Goal: Find specific page/section: Find specific page/section

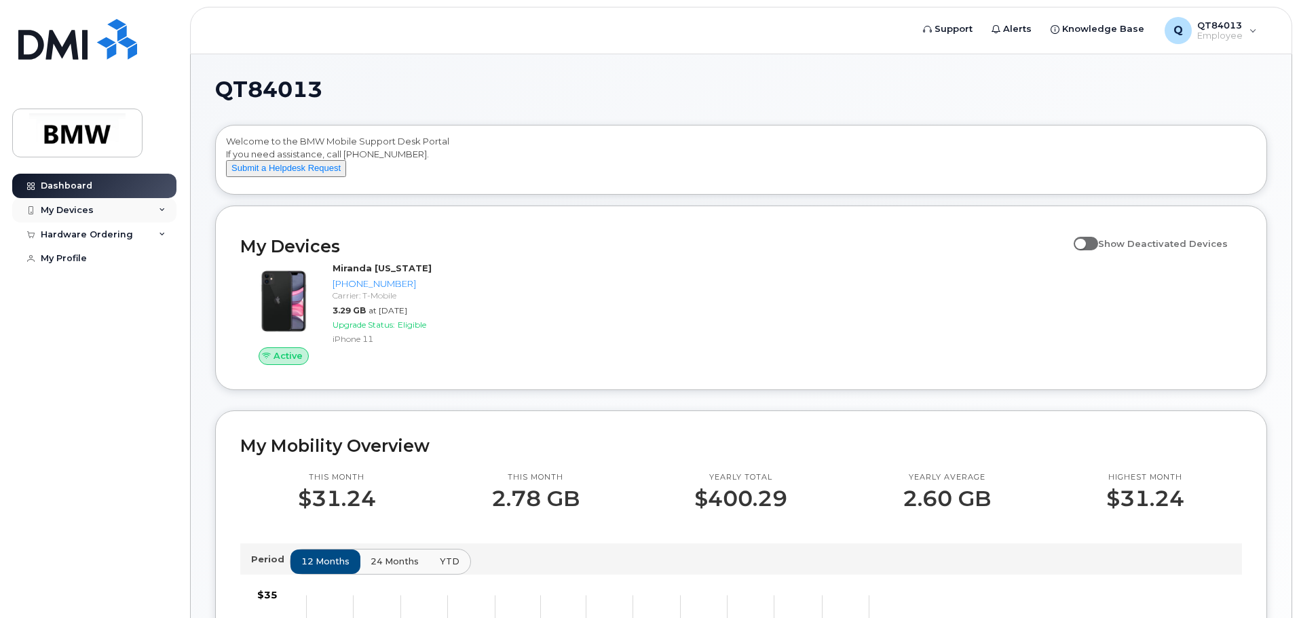
click at [133, 214] on div "My Devices" at bounding box center [94, 210] width 164 height 24
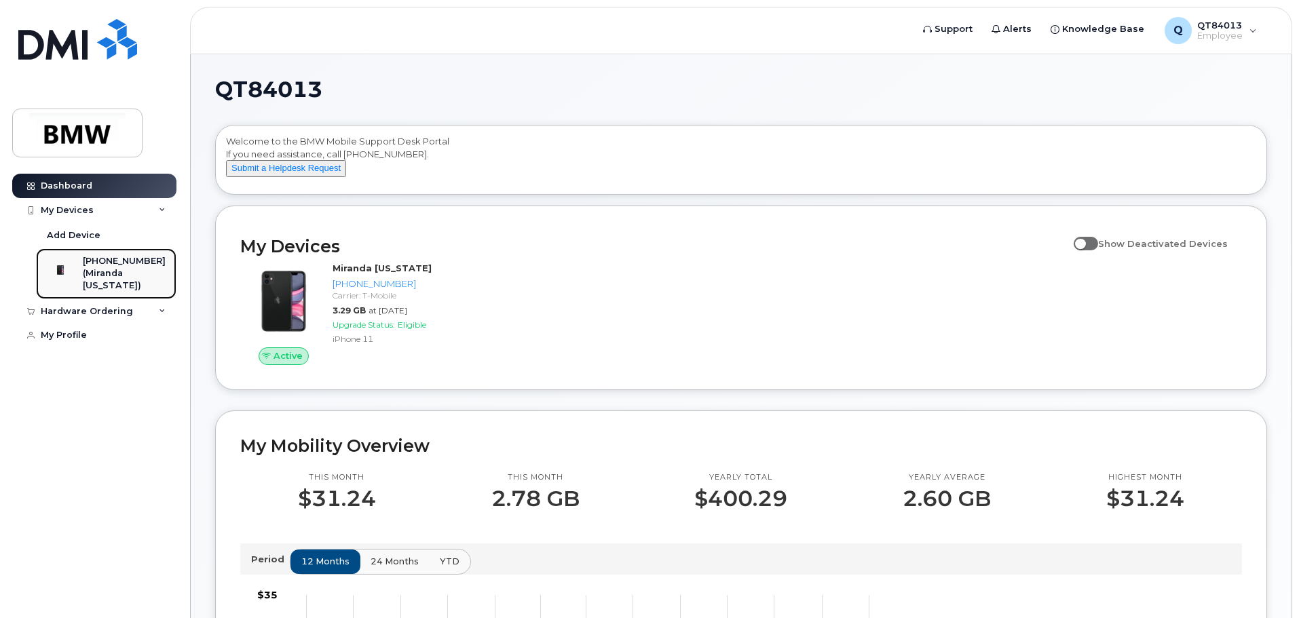
click at [105, 278] on div "(Miranda [US_STATE])" at bounding box center [124, 279] width 83 height 25
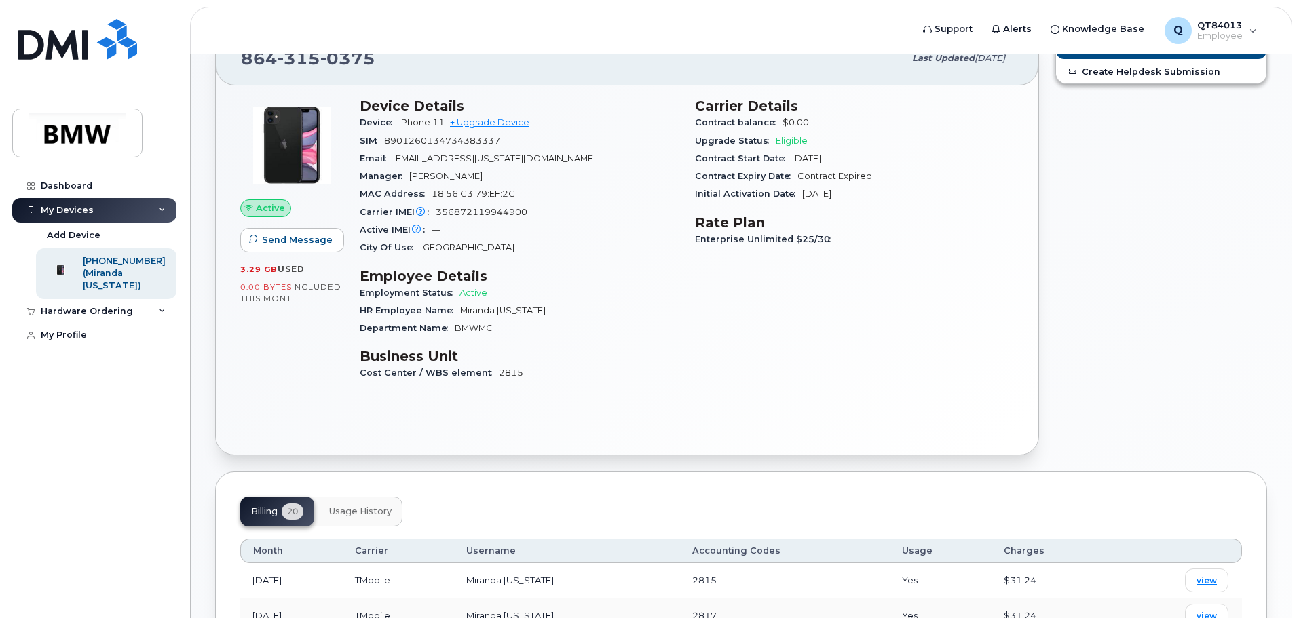
scroll to position [68, 0]
click at [116, 317] on div "Hardware Ordering" at bounding box center [87, 311] width 92 height 11
click at [79, 393] on div "My Profile" at bounding box center [64, 387] width 46 height 11
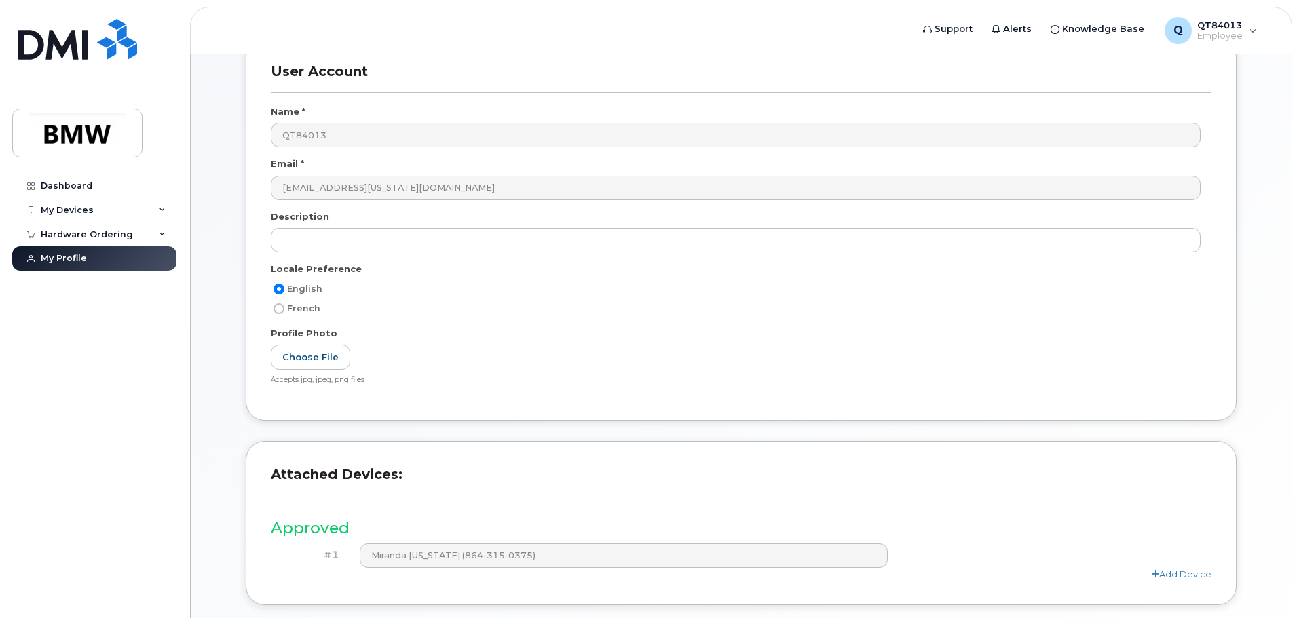
scroll to position [188, 0]
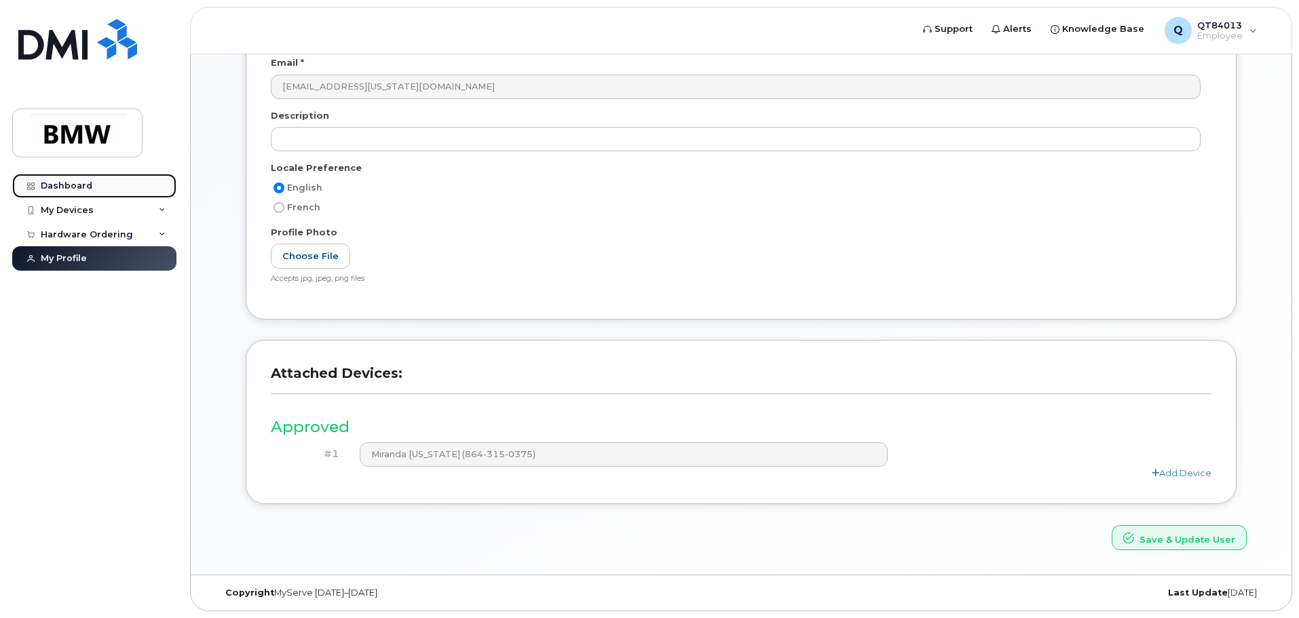
click at [64, 183] on div "Dashboard" at bounding box center [67, 186] width 52 height 11
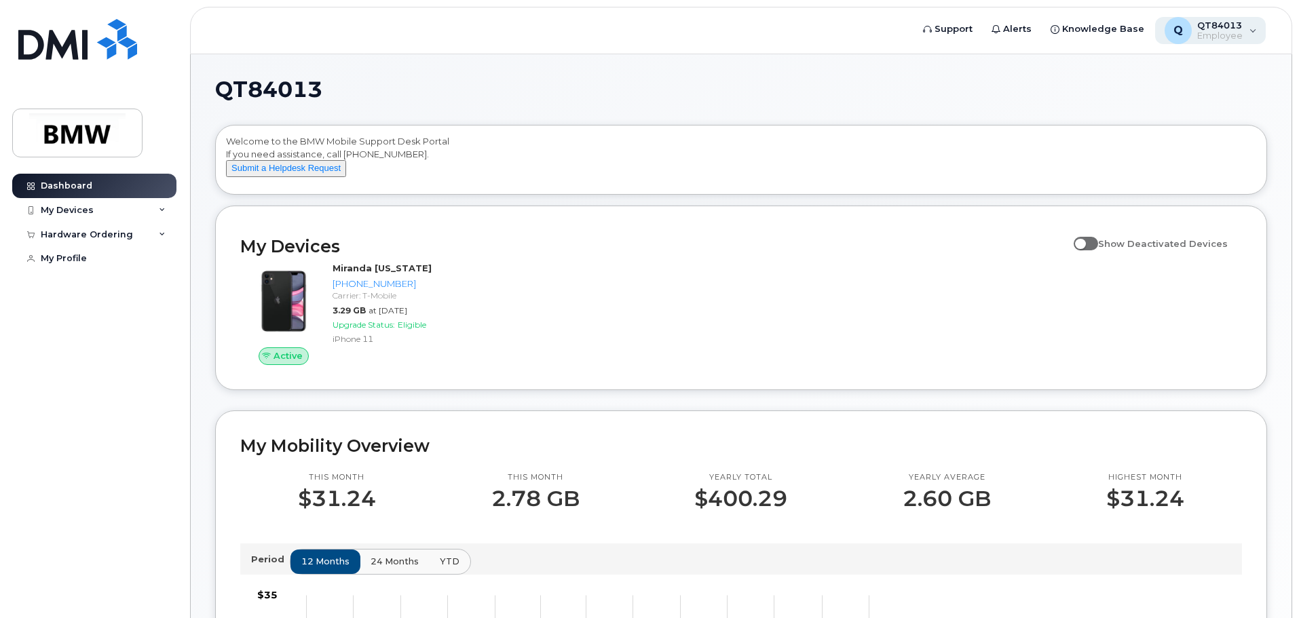
click at [1191, 35] on div "Q" at bounding box center [1178, 30] width 27 height 27
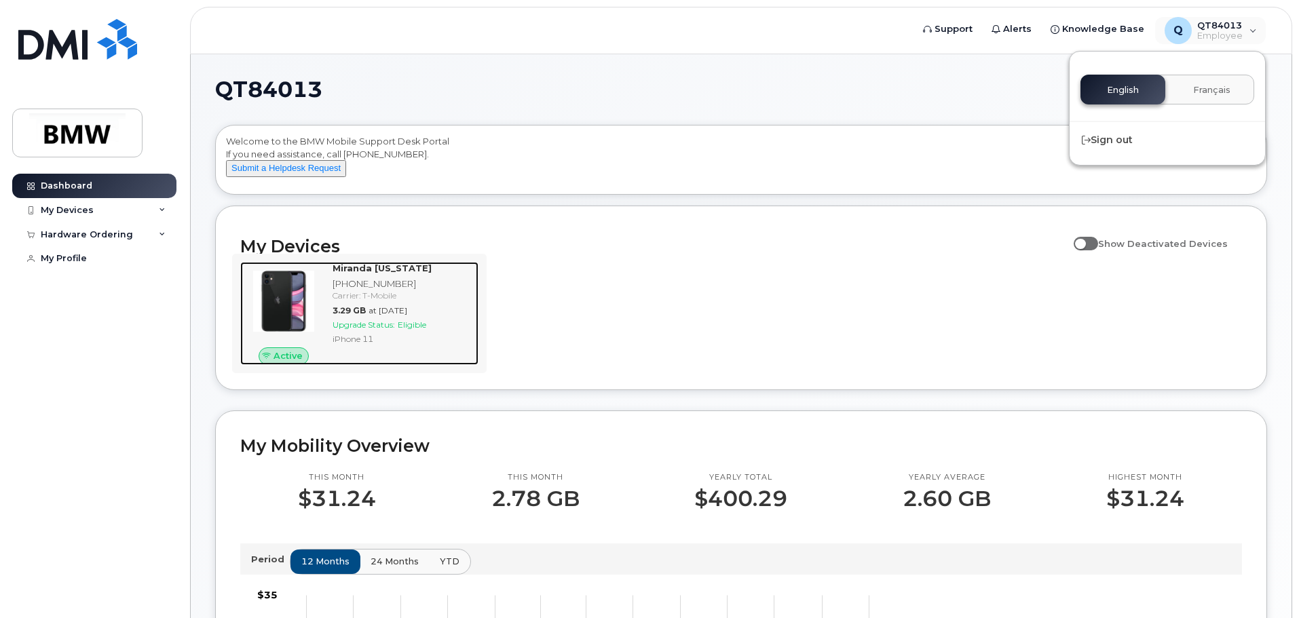
click at [369, 316] on span "at Sep 01, 2025" at bounding box center [387, 310] width 39 height 10
